Goal: Task Accomplishment & Management: Use online tool/utility

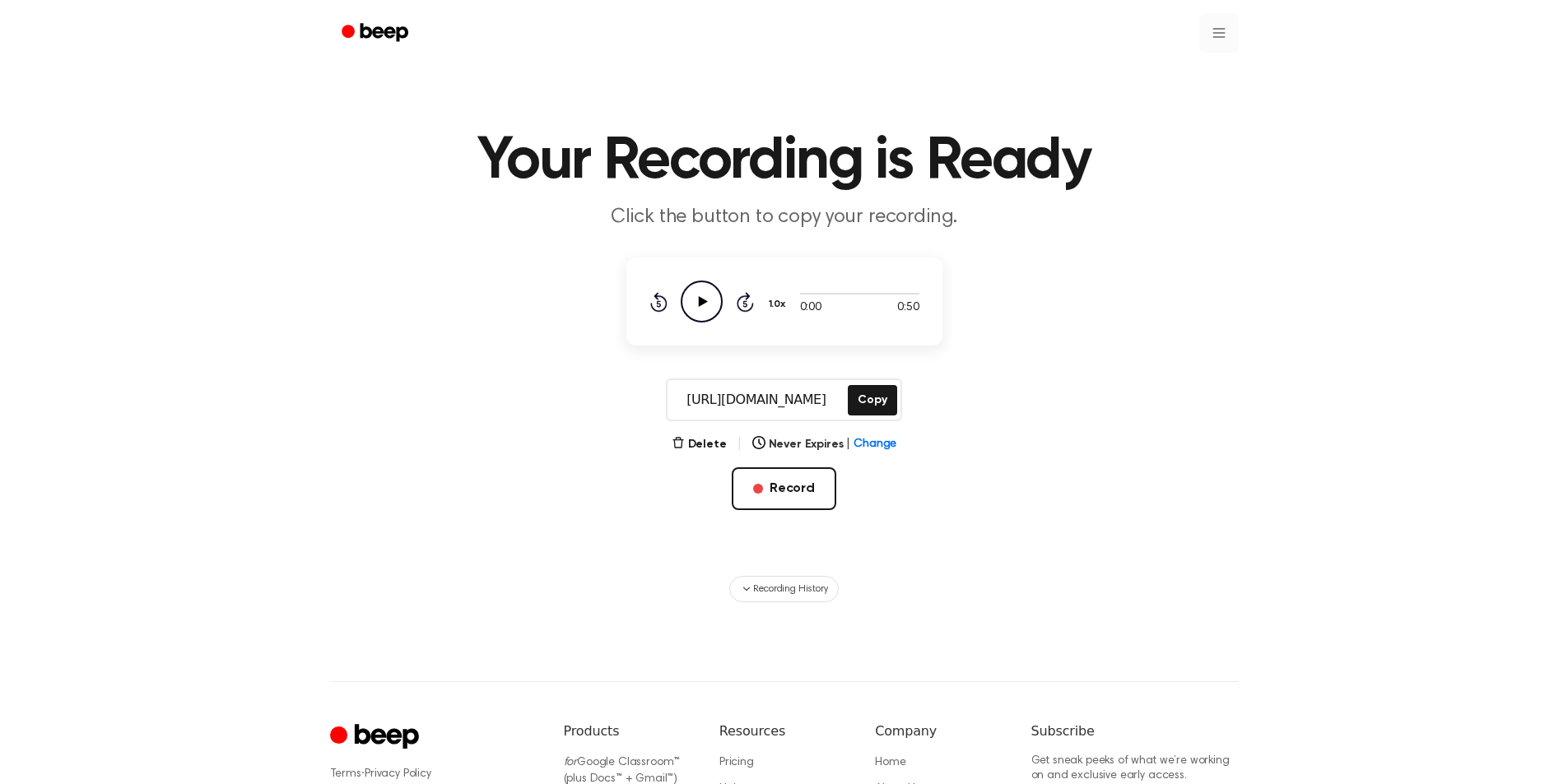
click at [1226, 33] on html "Your Recording is Ready Click the button to copy your recording. 0:00 0:50 1.0x…" at bounding box center [784, 518] width 1568 height 1036
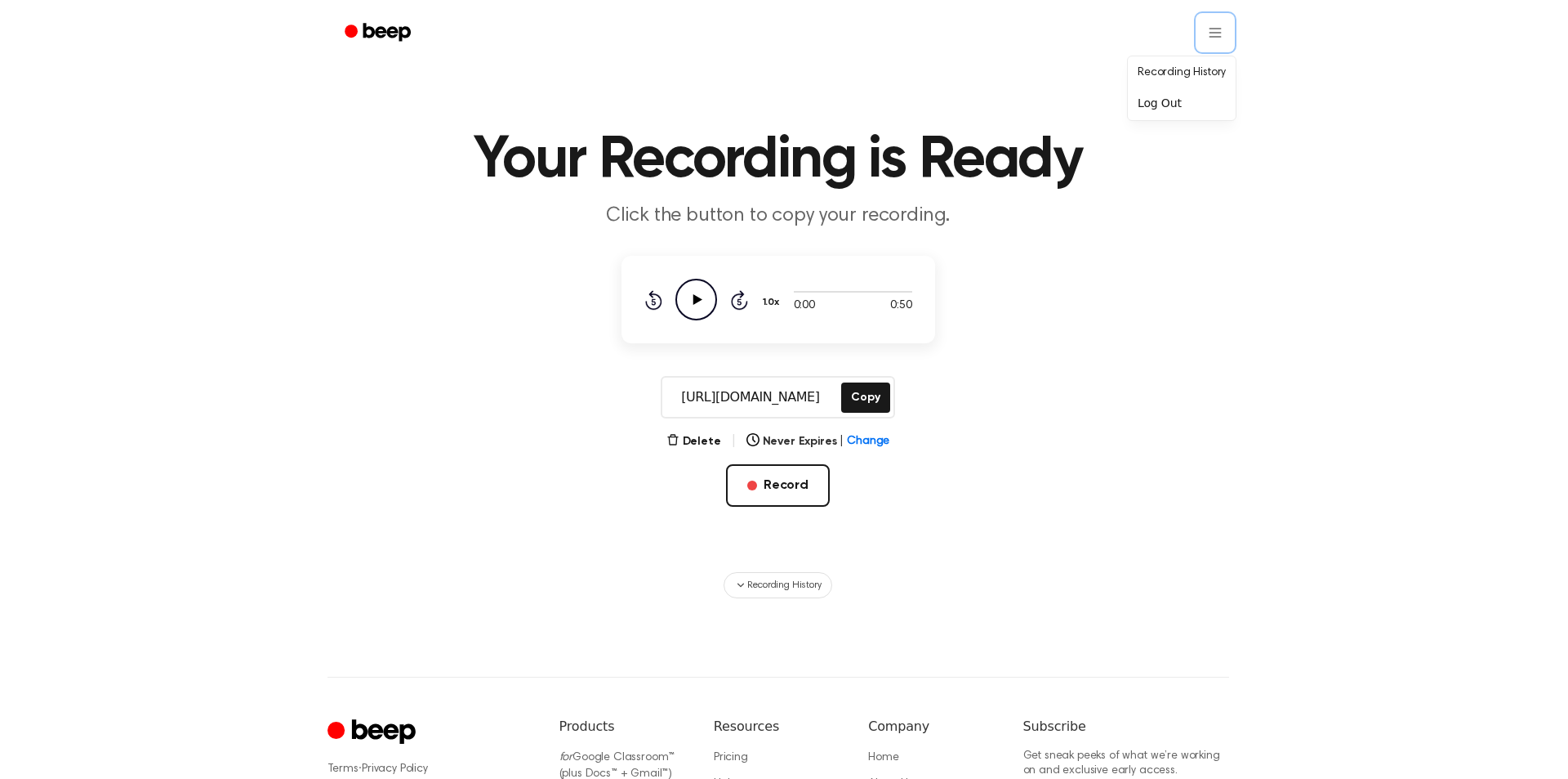
click at [1044, 214] on html "Your Recording is Ready Click the button to copy your recording. 0:00 0:50 1.0x…" at bounding box center [784, 514] width 1568 height 1030
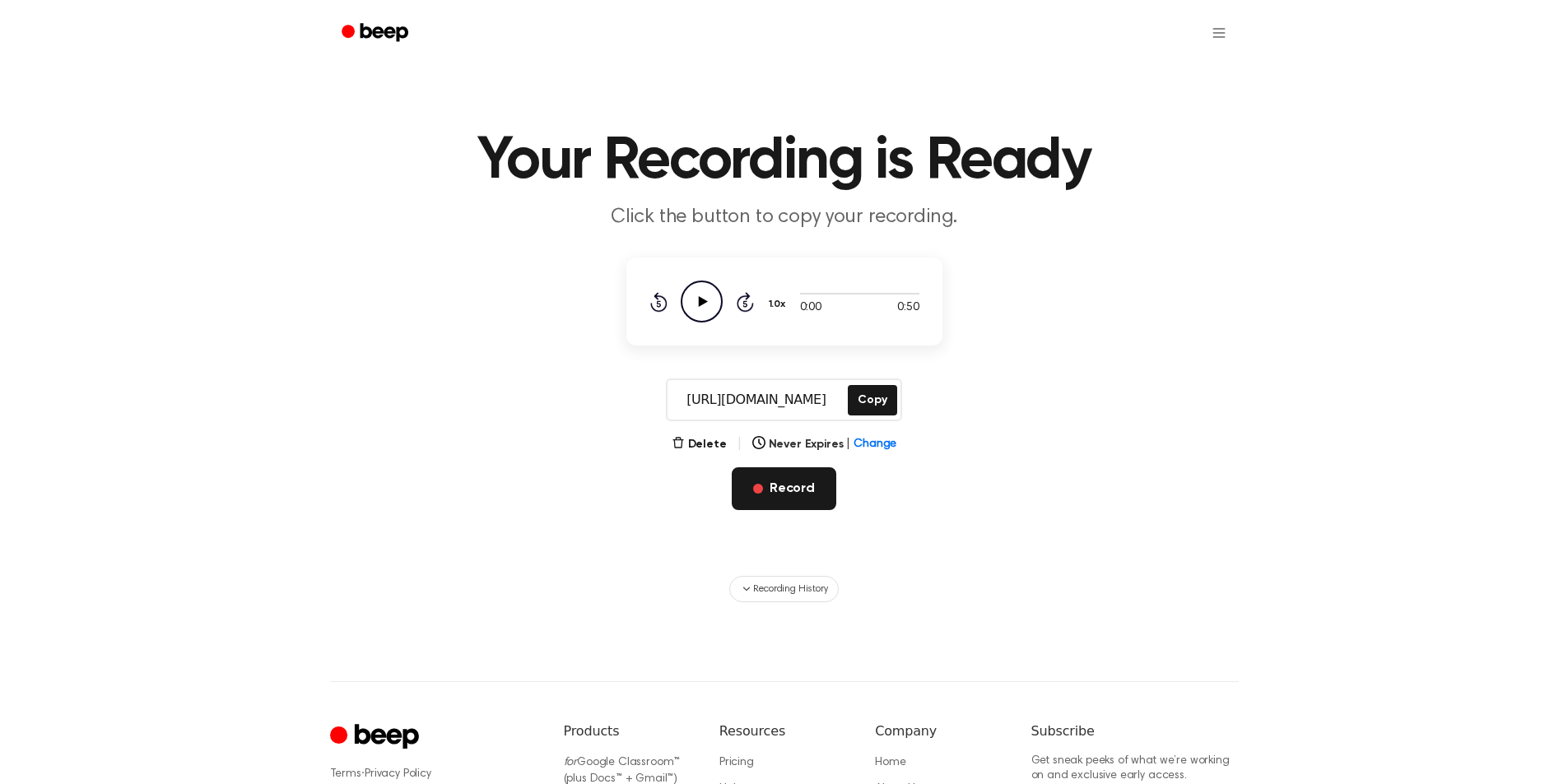
click at [786, 486] on button "Record" at bounding box center [784, 489] width 104 height 43
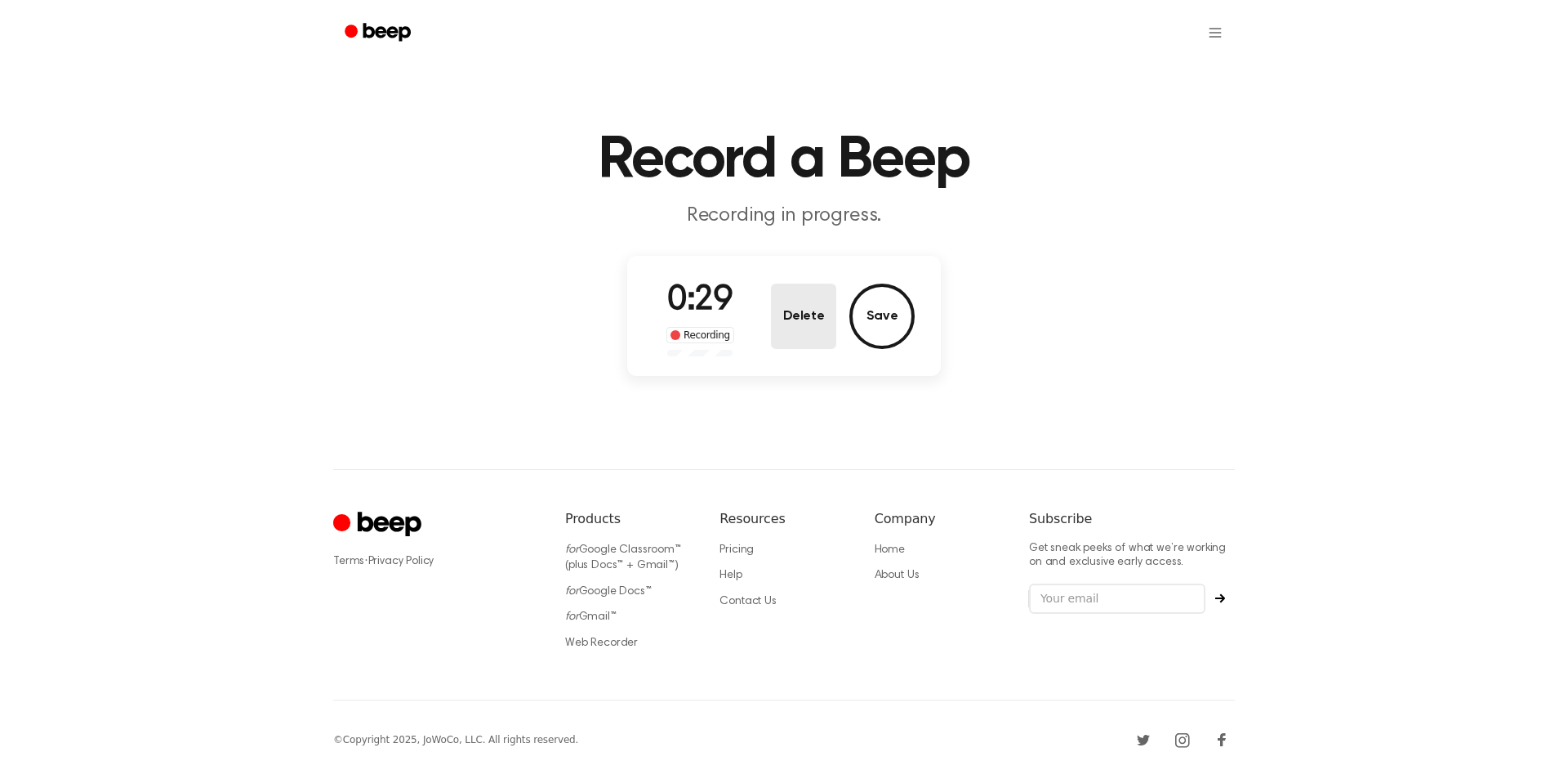
click at [816, 319] on button "Delete" at bounding box center [803, 316] width 65 height 65
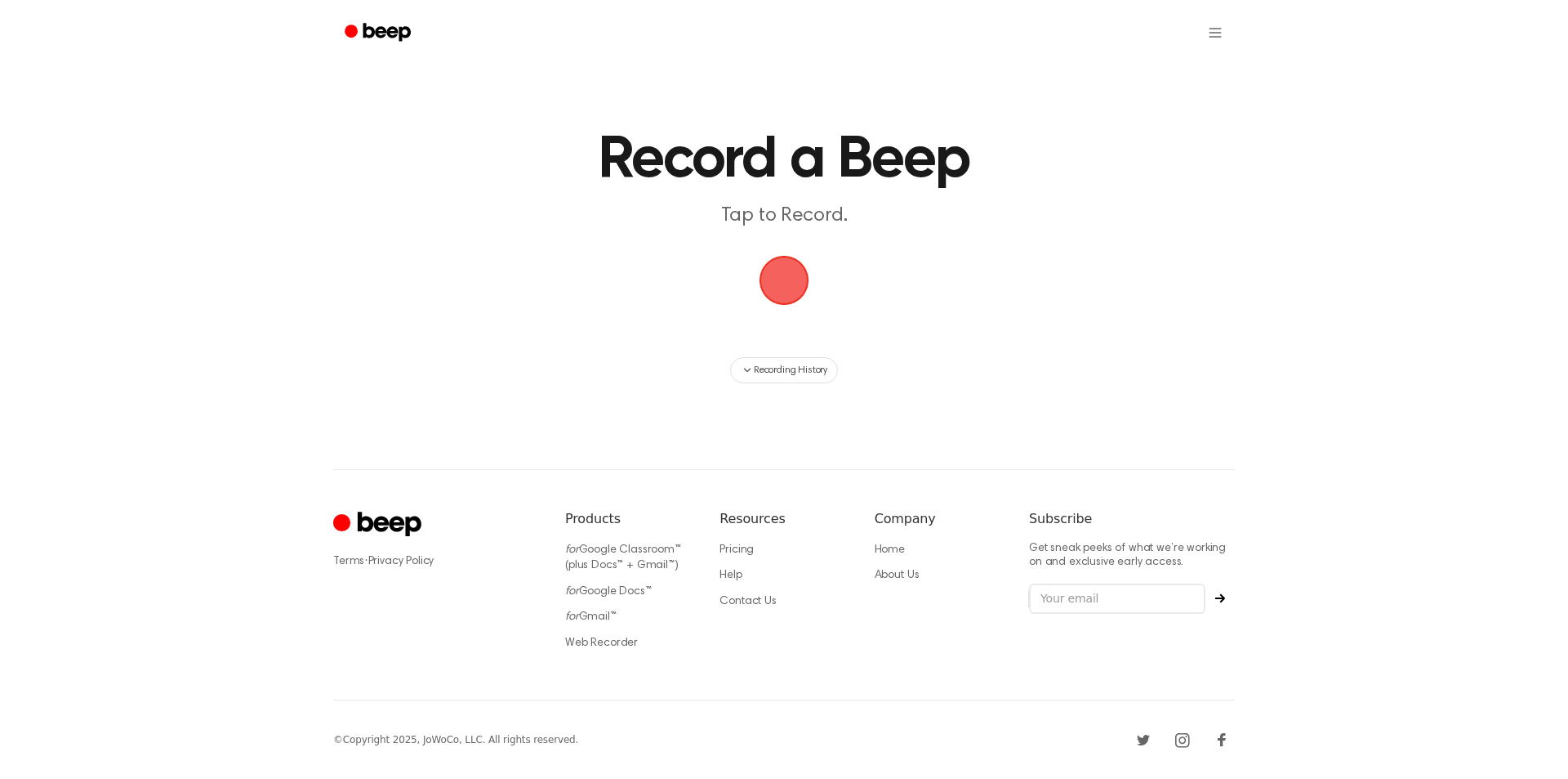
click at [781, 299] on span "button" at bounding box center [784, 280] width 50 height 50
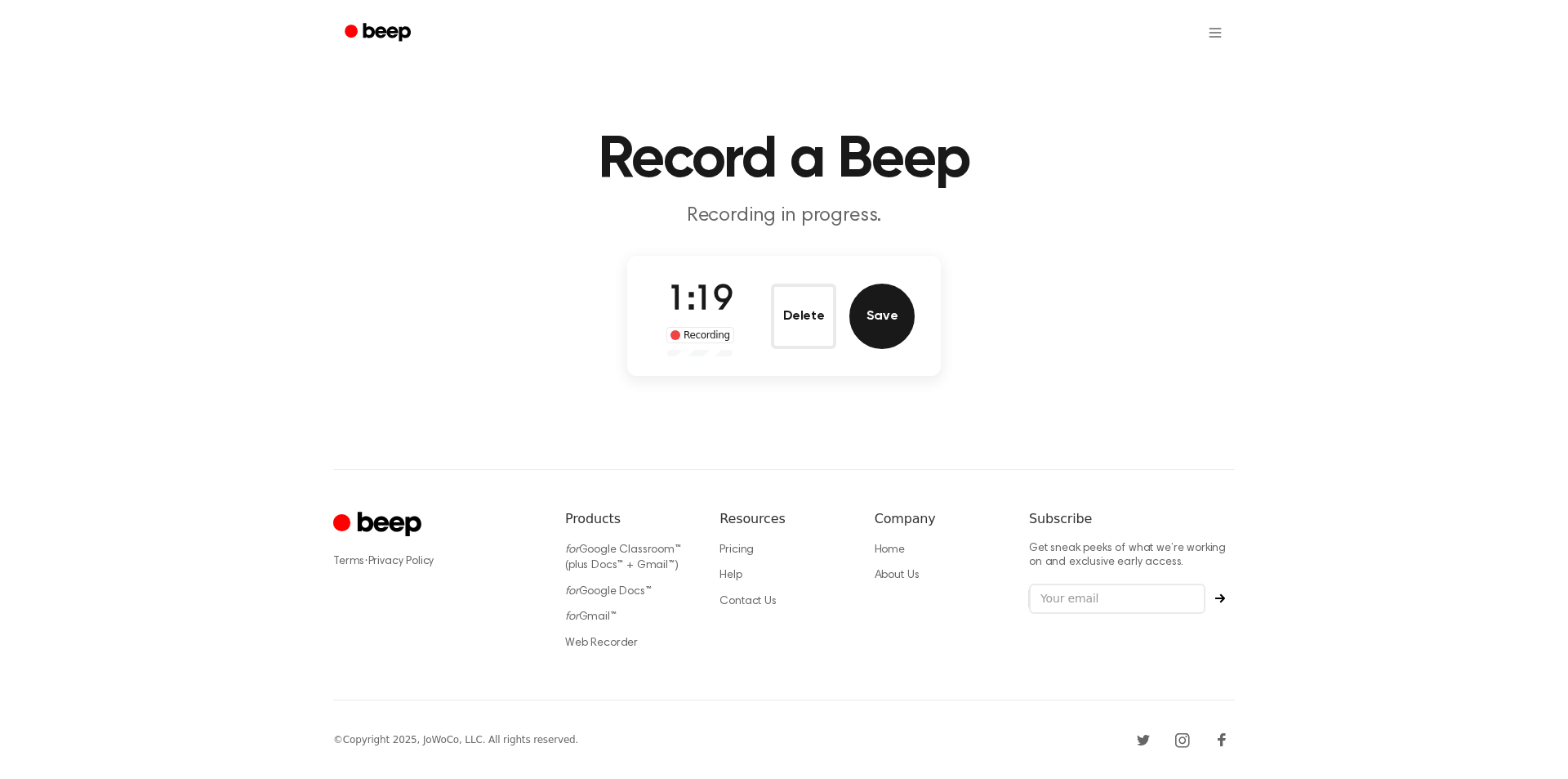
click at [879, 314] on button "Save" at bounding box center [882, 316] width 65 height 65
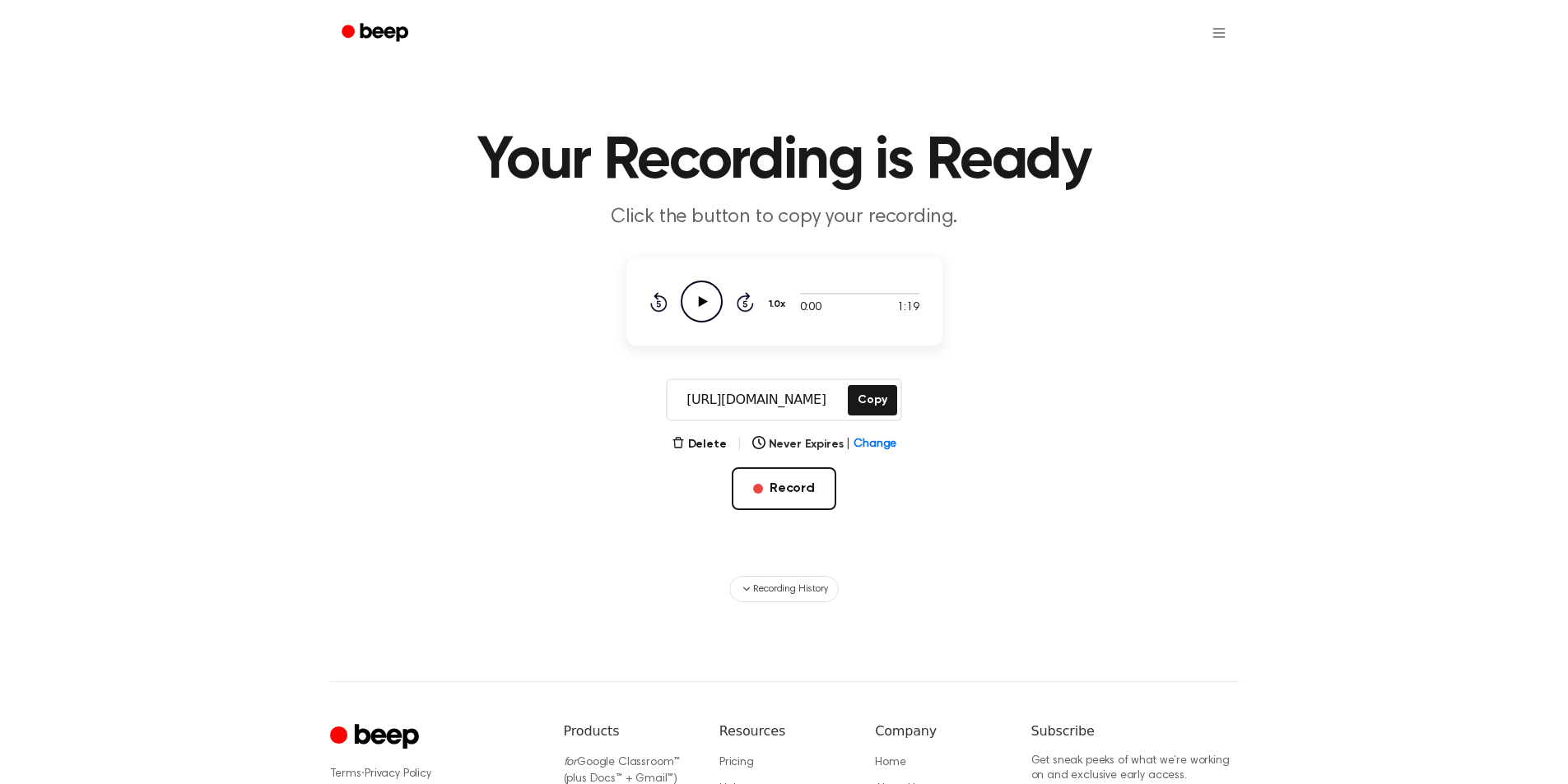
click at [700, 303] on icon at bounding box center [702, 301] width 9 height 11
click at [868, 296] on div at bounding box center [859, 292] width 119 height 13
click at [711, 445] on button "Delete" at bounding box center [699, 445] width 55 height 18
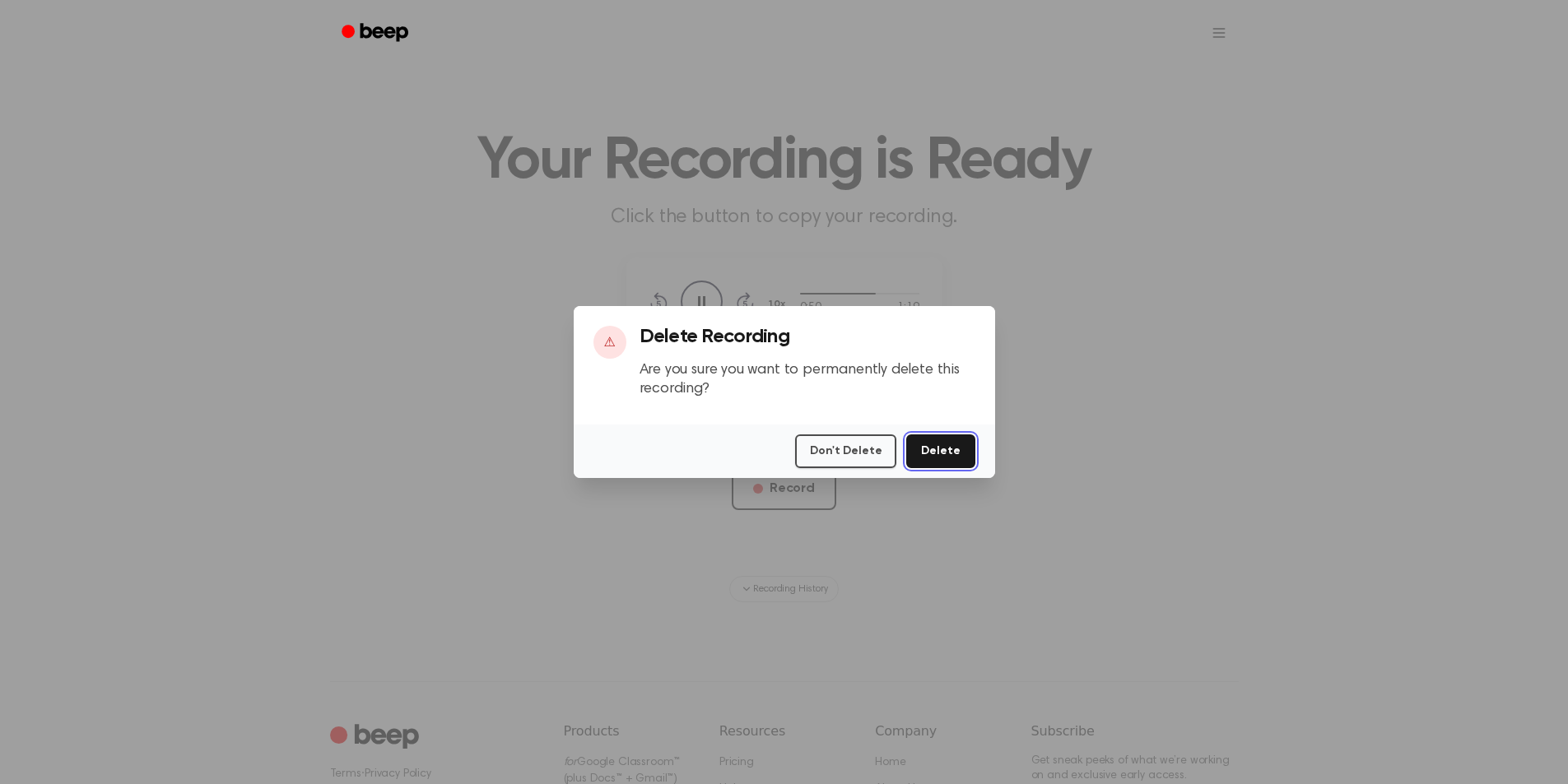
click at [923, 449] on button "Delete" at bounding box center [940, 451] width 68 height 33
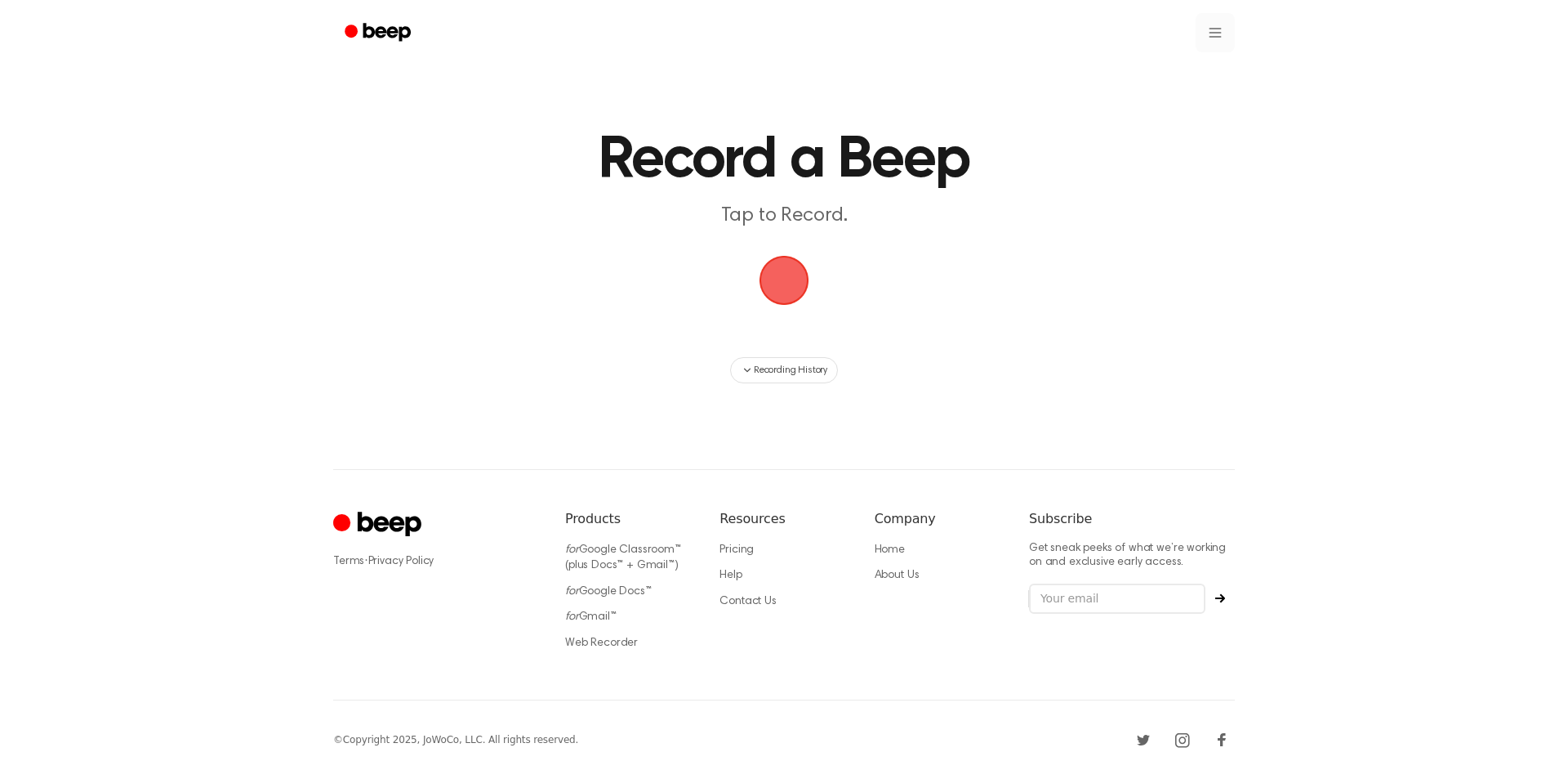
click at [1218, 24] on html "Record a Beep Tap to Record. Recording History ⚠️ We are experiencing issues wi…" at bounding box center [784, 410] width 1568 height 821
click at [1195, 70] on link "Recording History" at bounding box center [1183, 73] width 101 height 27
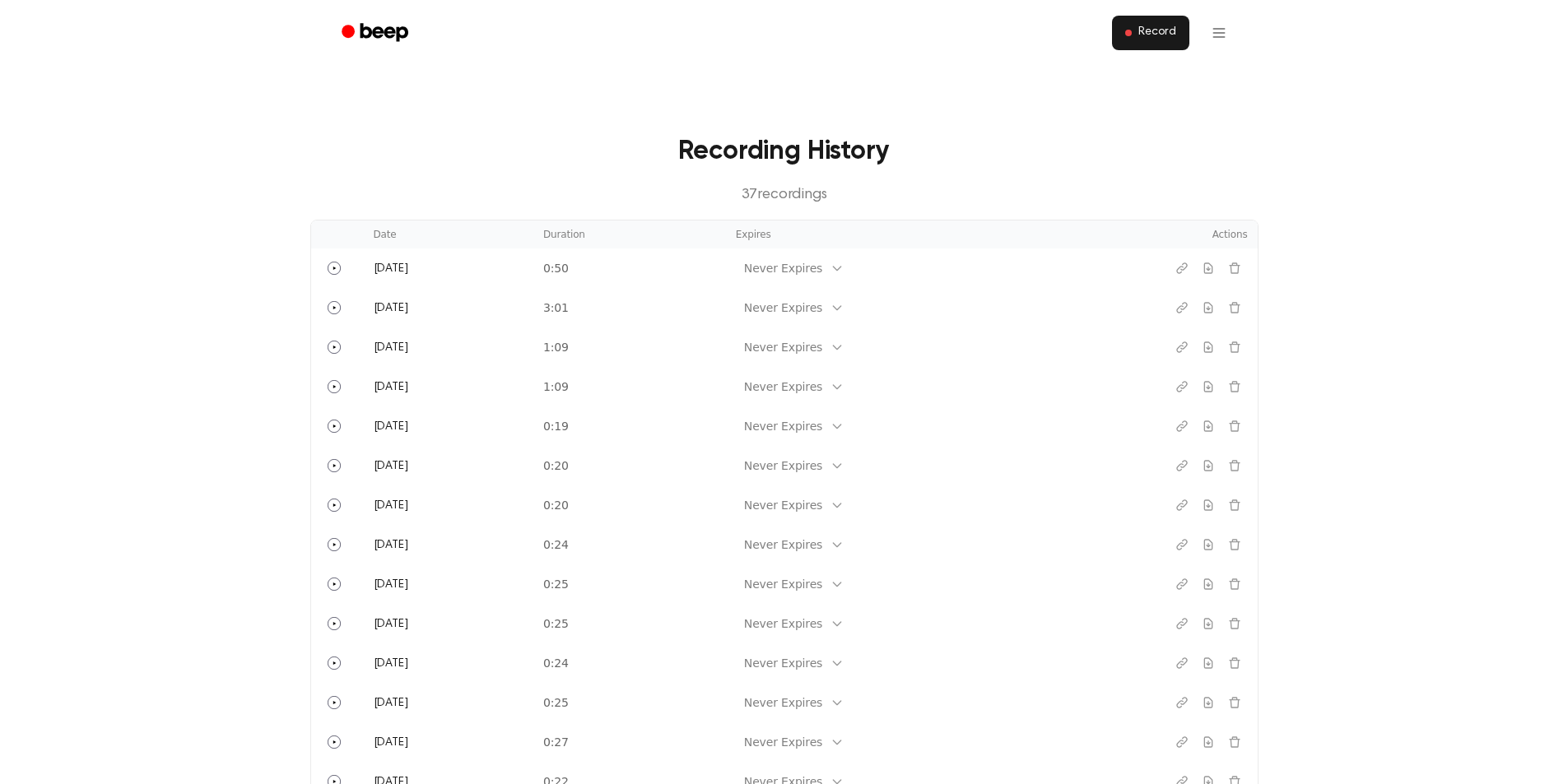
click at [1136, 42] on button "Record" at bounding box center [1150, 32] width 77 height 34
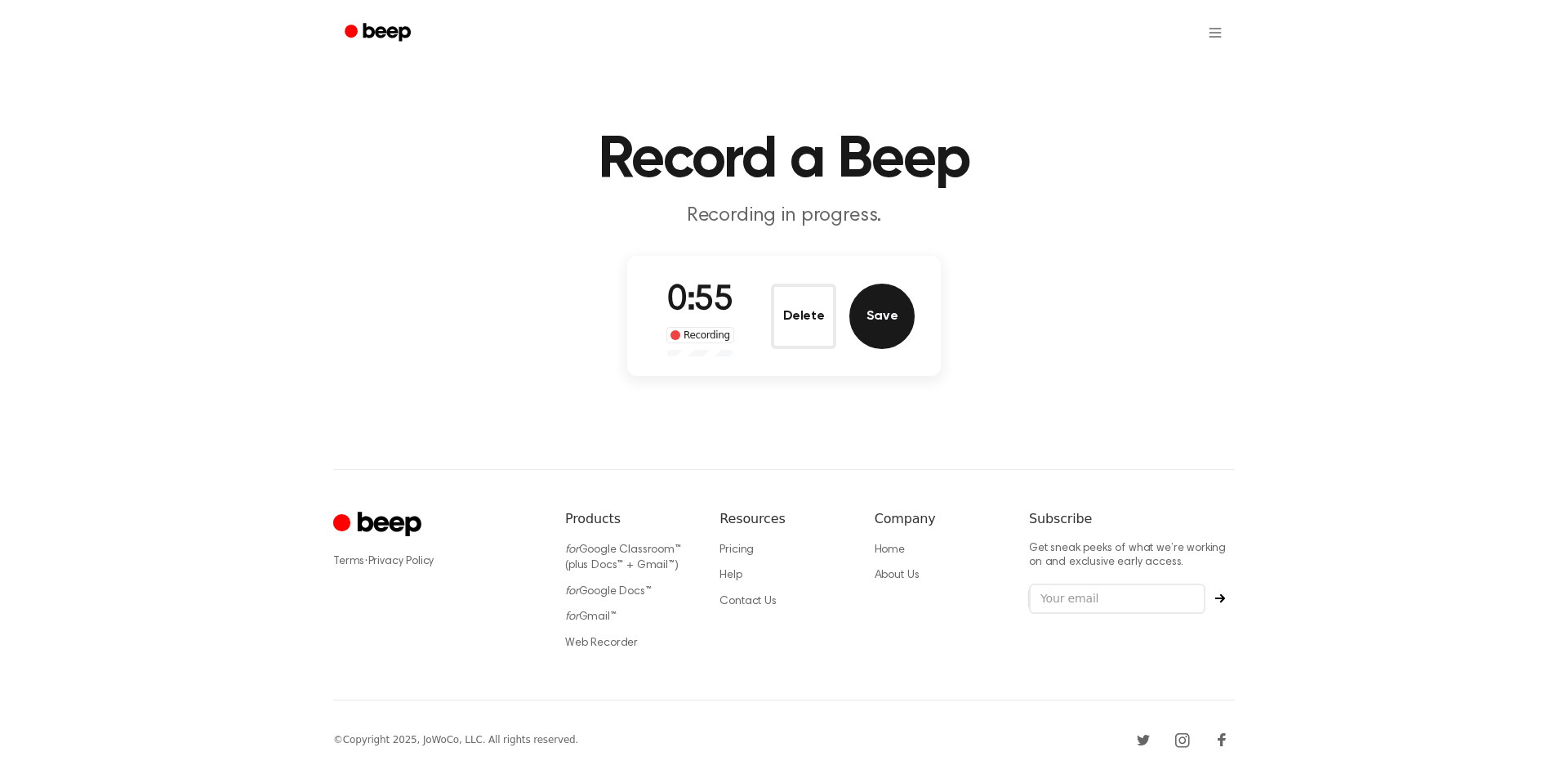
click at [870, 317] on button "Save" at bounding box center [882, 316] width 65 height 65
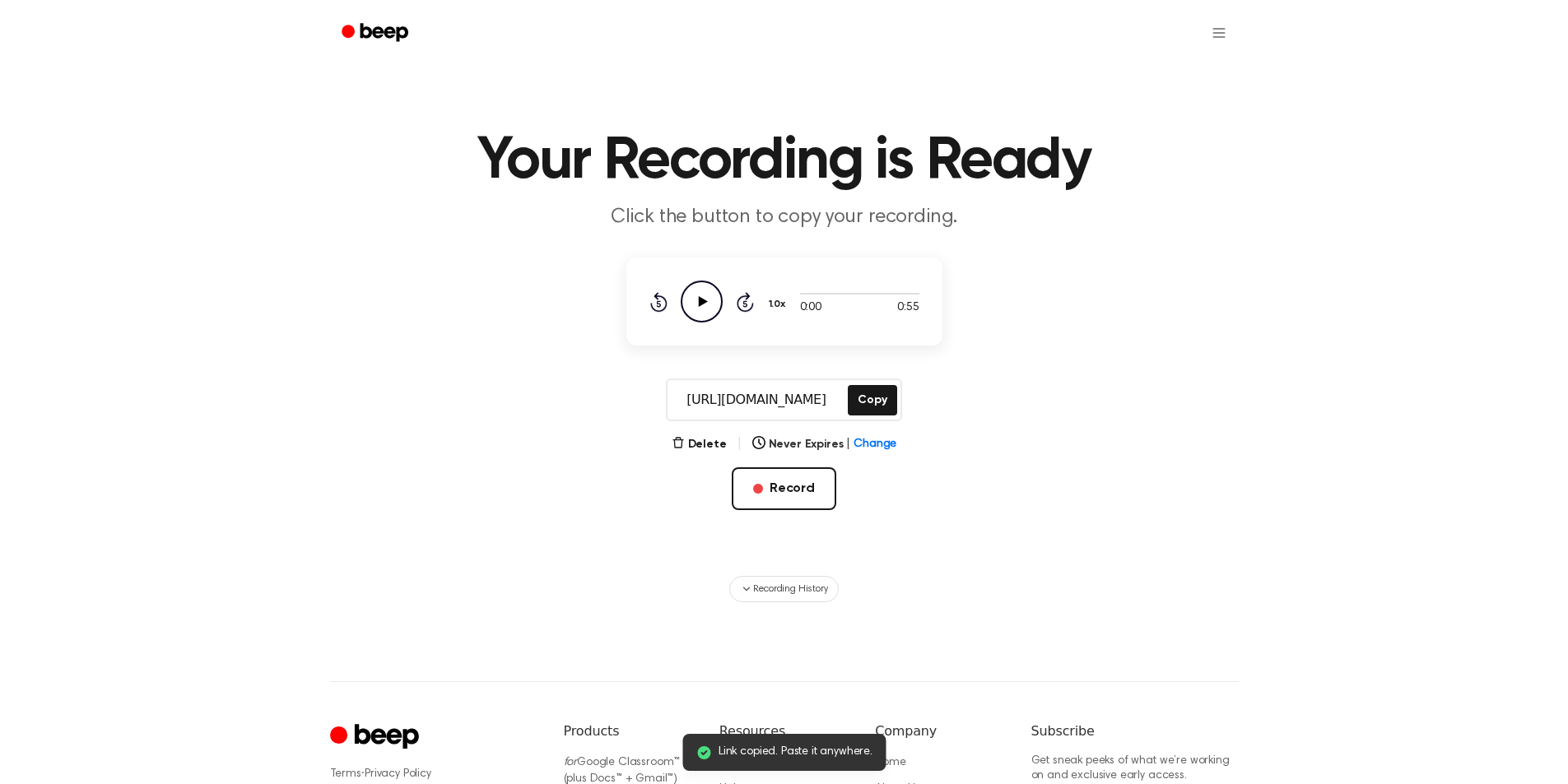
click at [705, 303] on icon at bounding box center [702, 301] width 9 height 11
click at [698, 437] on button "Delete" at bounding box center [699, 445] width 55 height 18
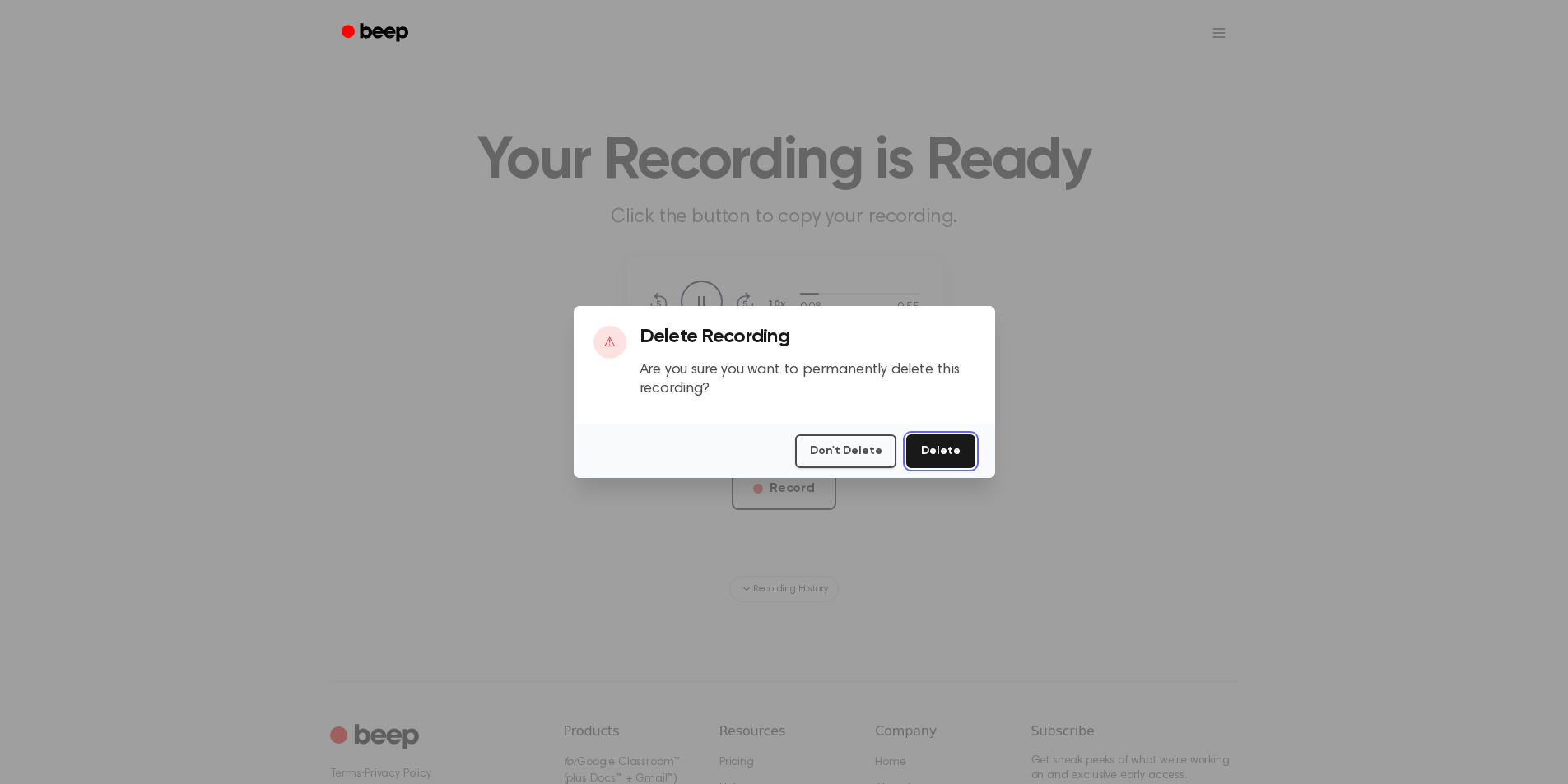
click at [920, 447] on button "Delete" at bounding box center [940, 451] width 68 height 33
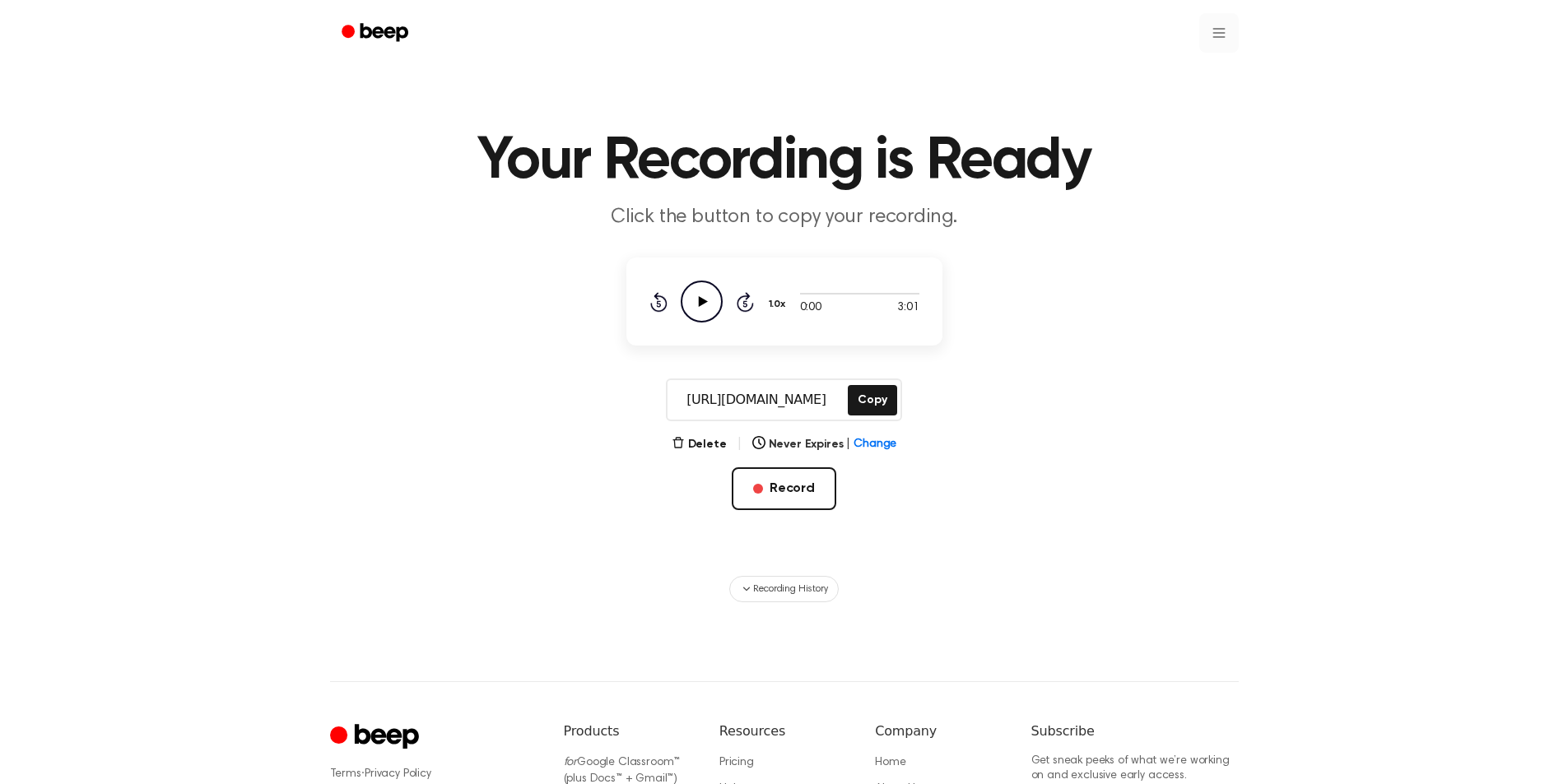
click at [1217, 32] on html "Your Recording is Ready Click the button to copy your recording. 0:00 3:01 1.0x…" at bounding box center [784, 518] width 1568 height 1036
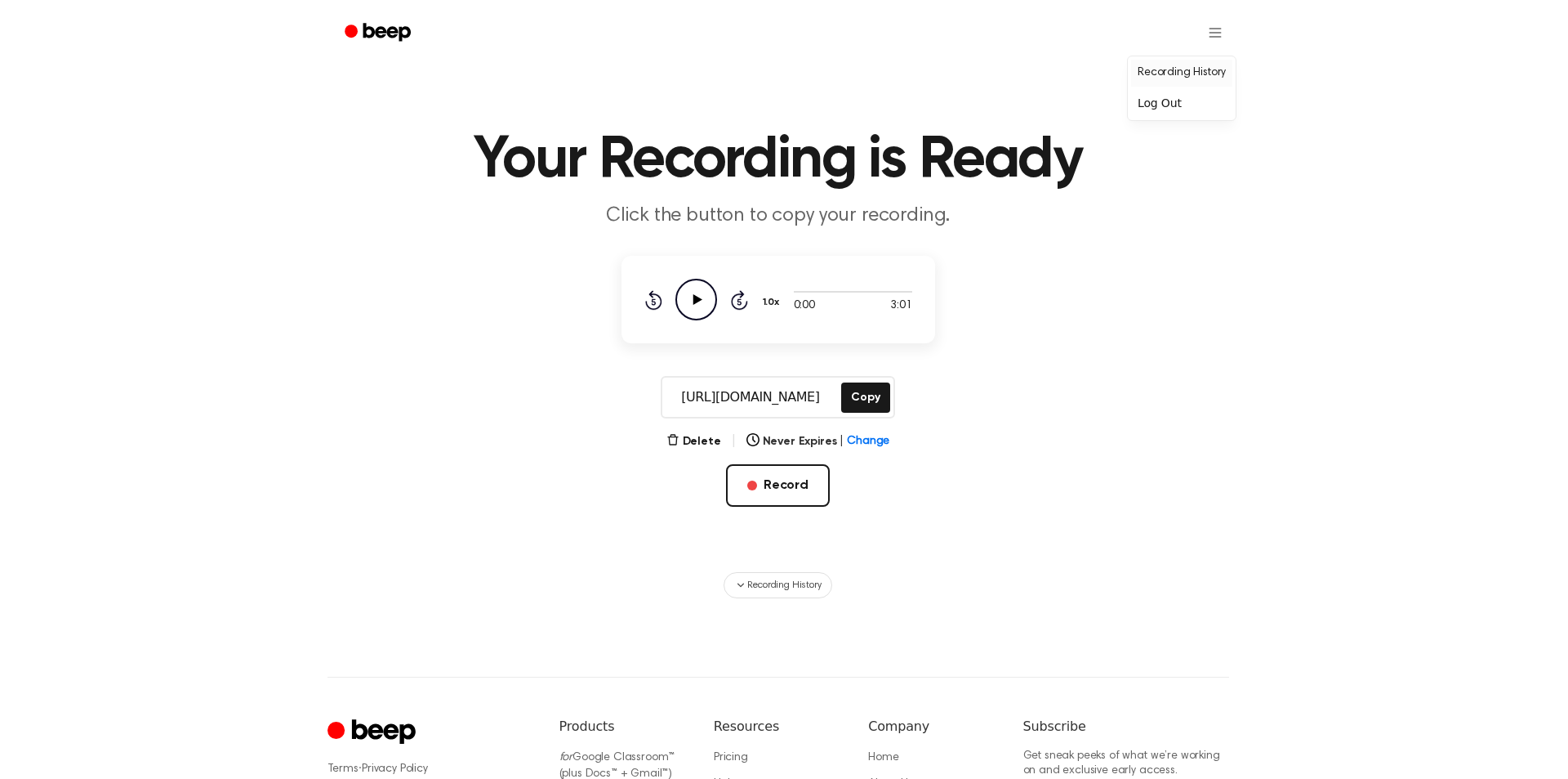
click at [1191, 67] on link "Recording History" at bounding box center [1183, 73] width 101 height 27
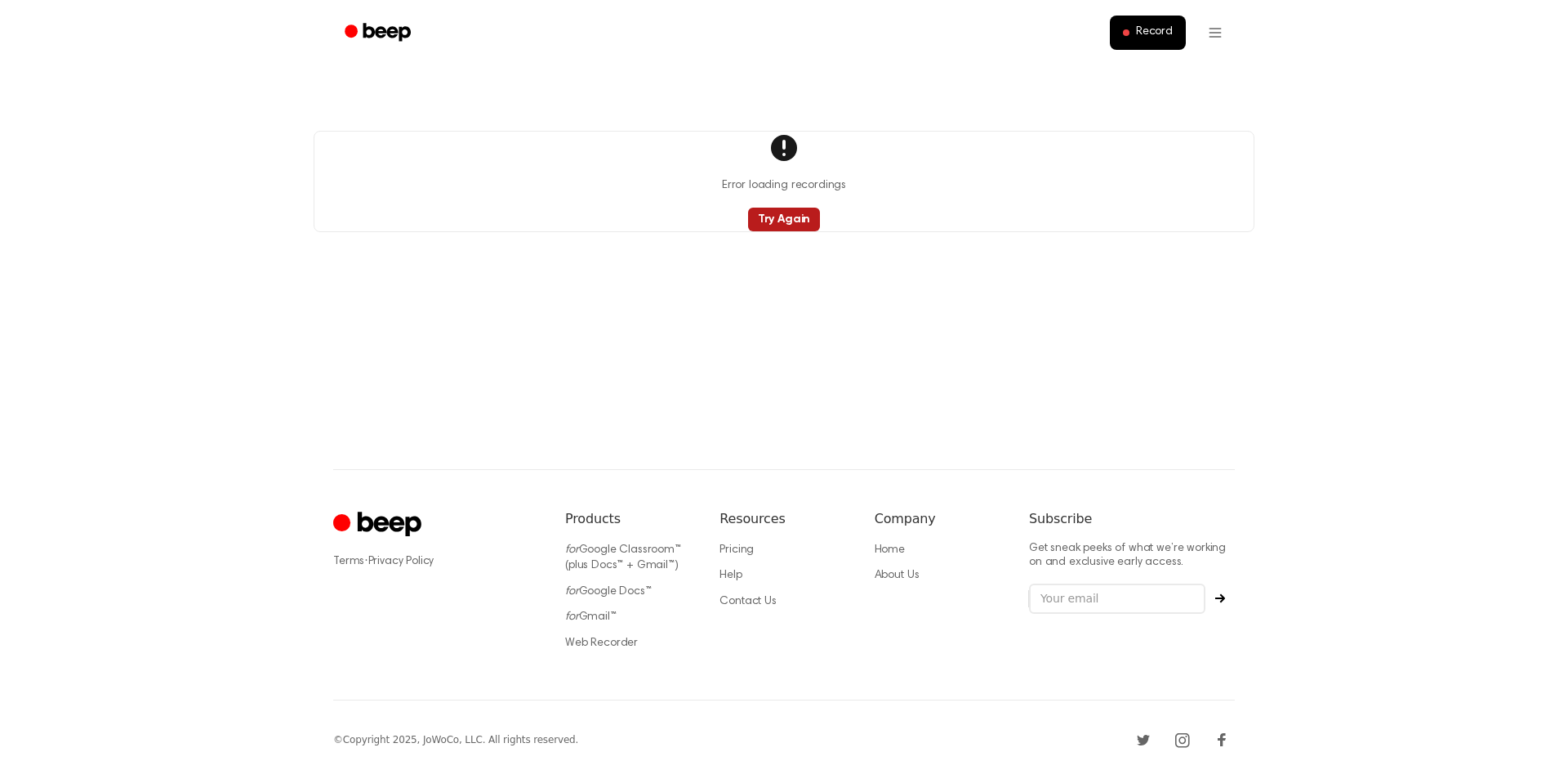
click at [791, 221] on button "Try Again" at bounding box center [784, 220] width 73 height 23
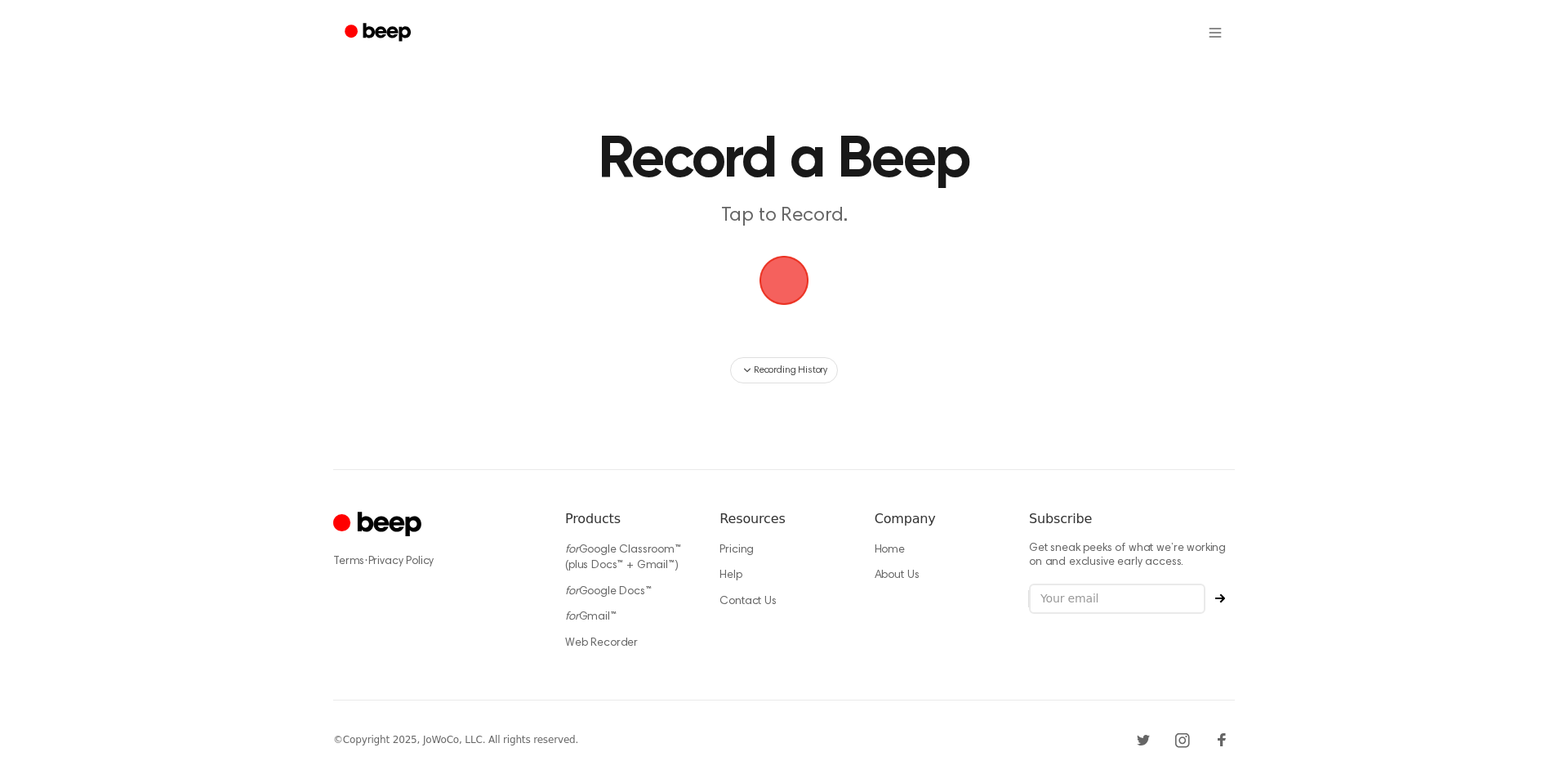
click at [790, 278] on span "button" at bounding box center [784, 280] width 46 height 46
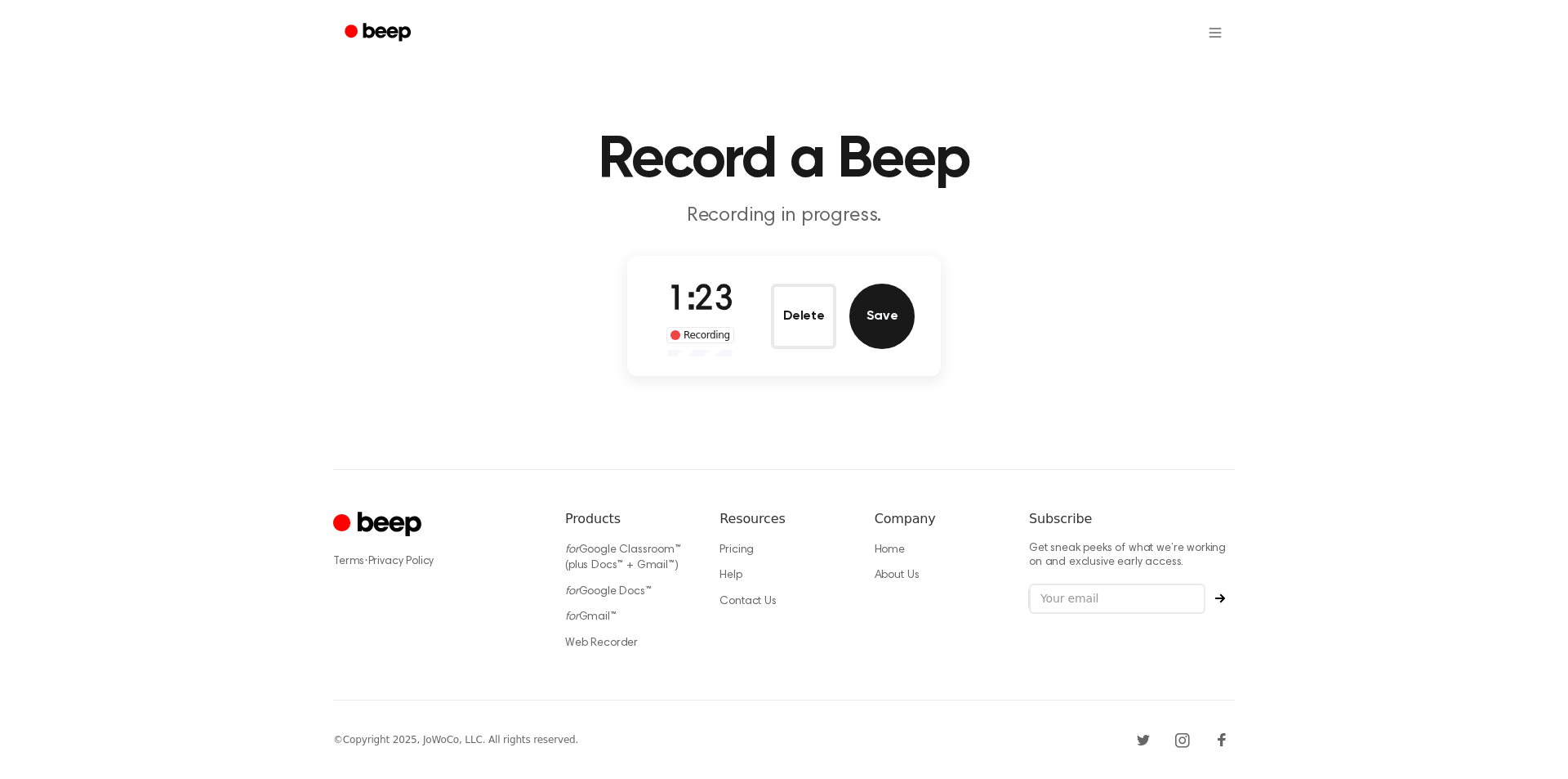
click at [879, 326] on button "Save" at bounding box center [882, 316] width 65 height 65
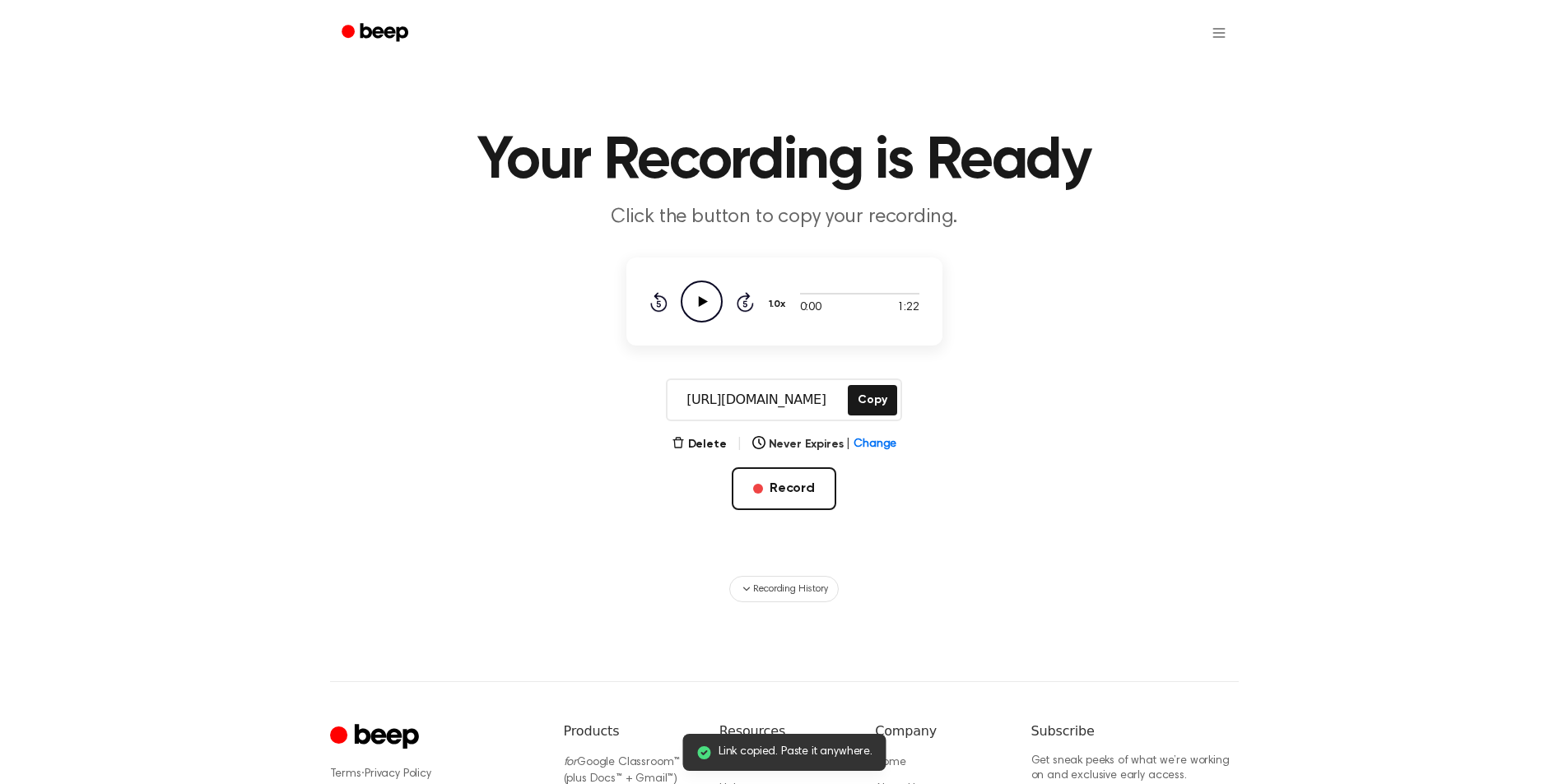
click at [711, 300] on icon "Play Audio" at bounding box center [701, 301] width 42 height 42
click at [710, 301] on icon "Pause Audio" at bounding box center [701, 301] width 42 height 42
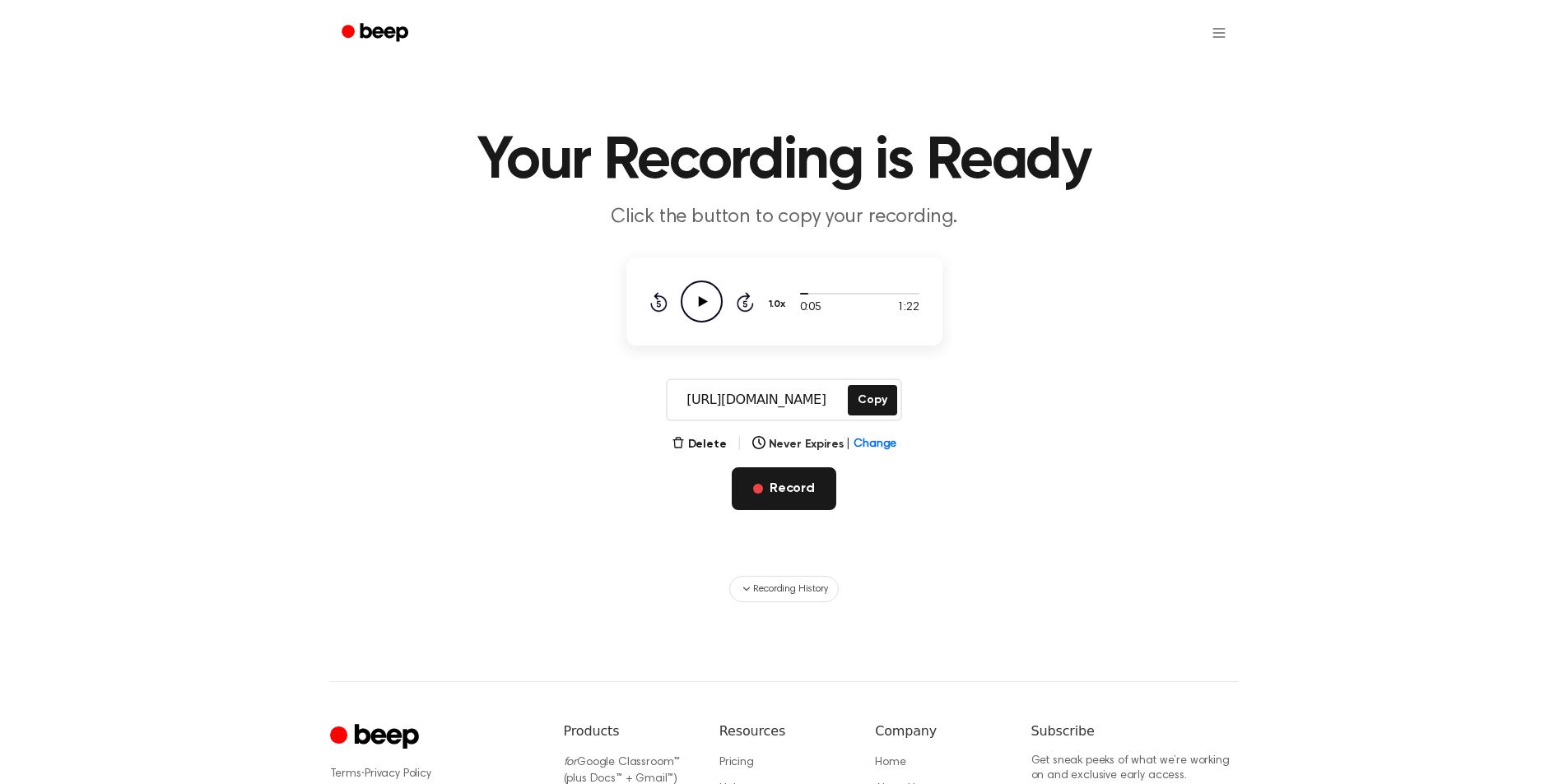
click at [805, 494] on button "Record" at bounding box center [784, 489] width 104 height 43
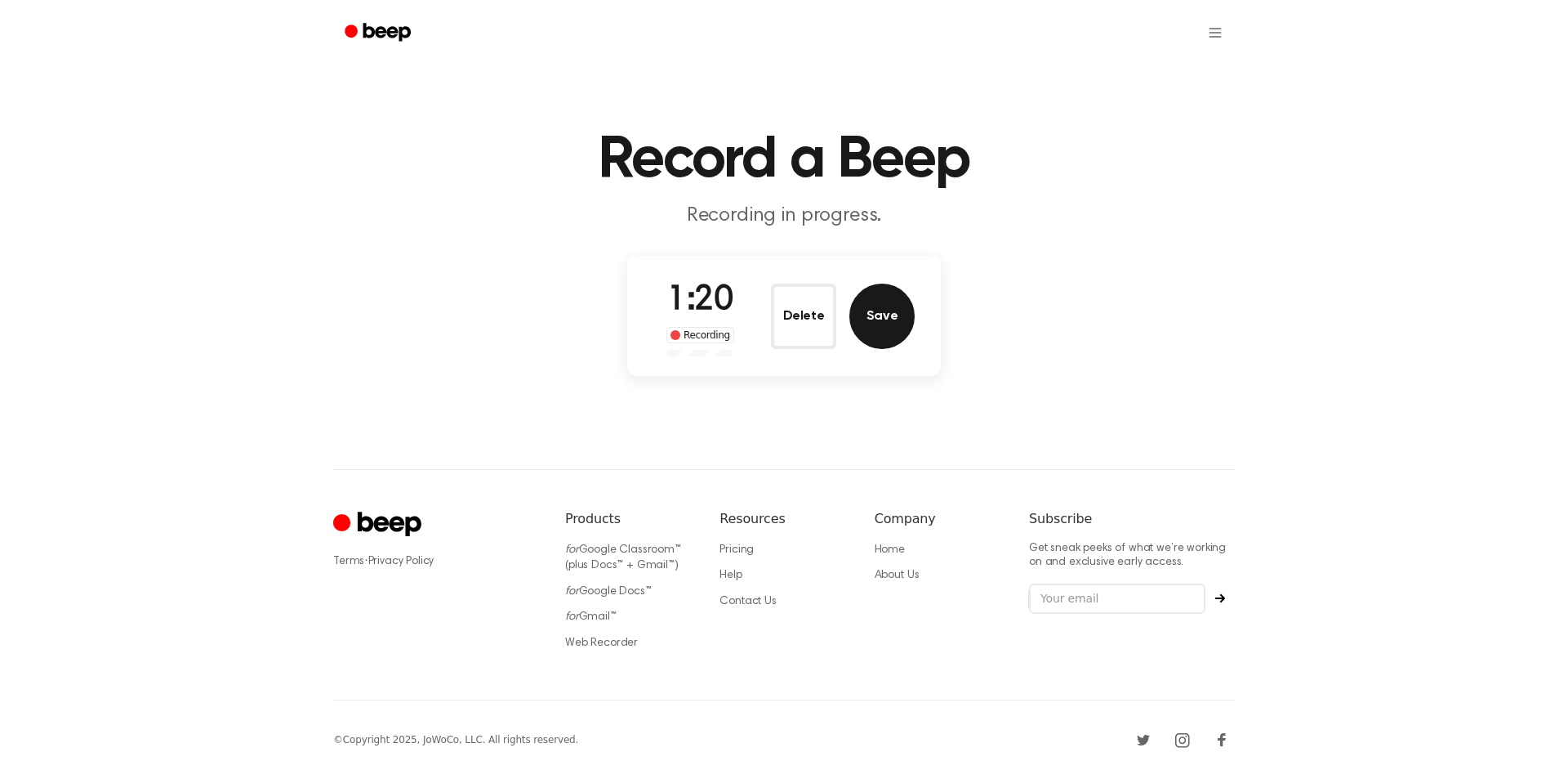
click at [894, 290] on button "Save" at bounding box center [882, 316] width 65 height 65
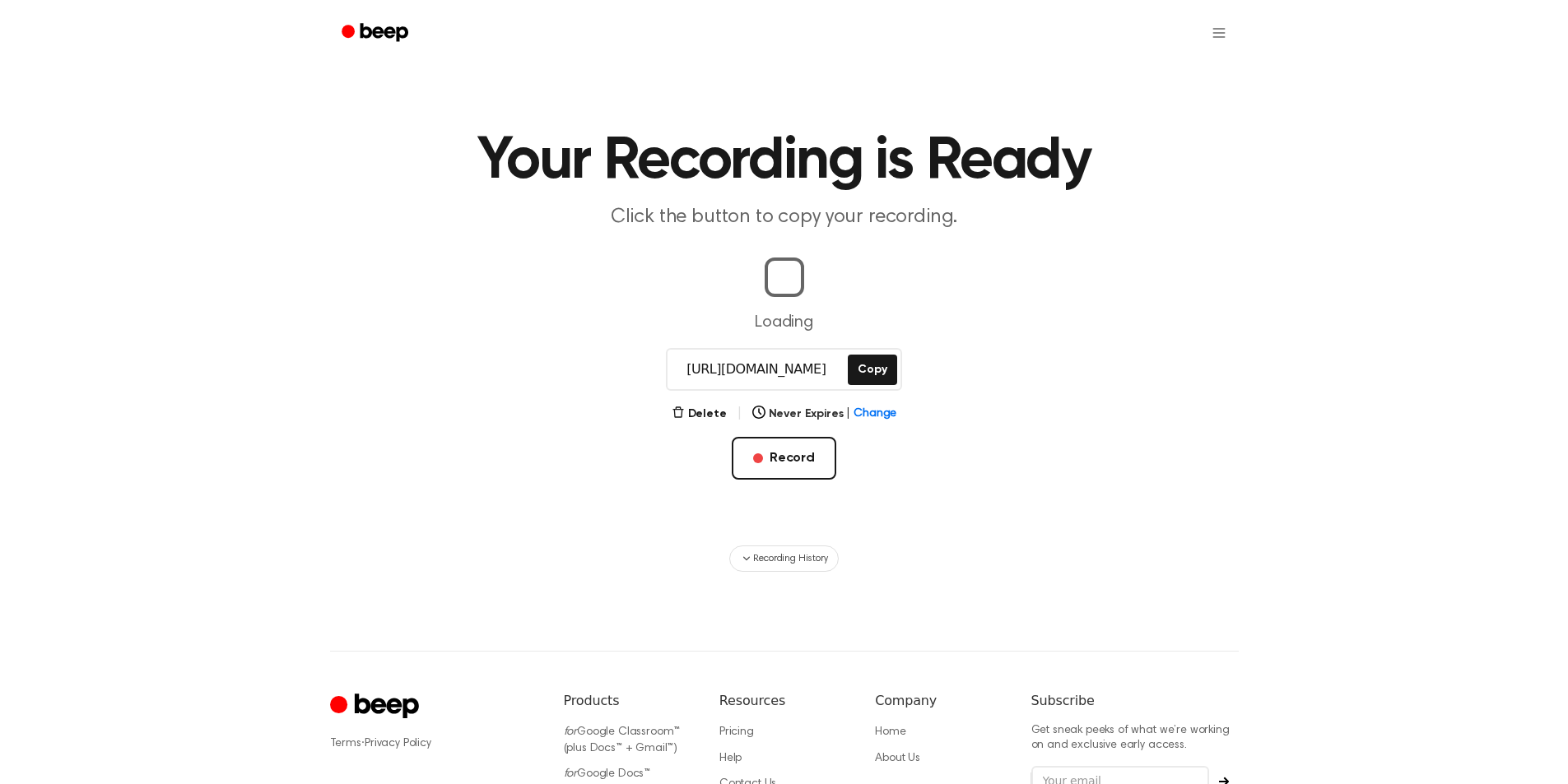
scroll to position [0, 4]
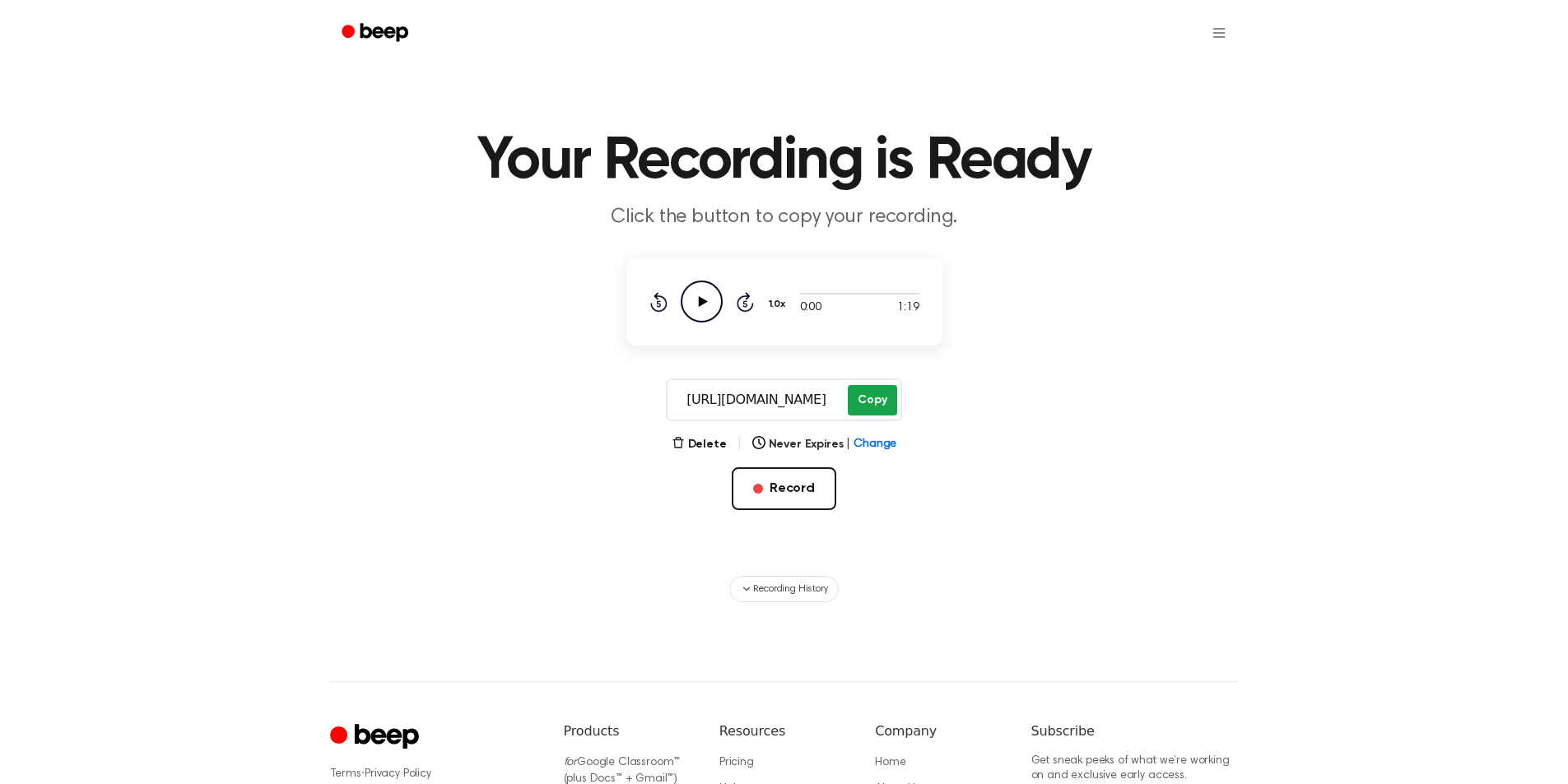
click at [861, 363] on main "Your Recording is Ready Click the button to copy your recording. 0:00 1:19 1.0x…" at bounding box center [784, 301] width 1568 height 602
